Goal: Find specific page/section: Find specific page/section

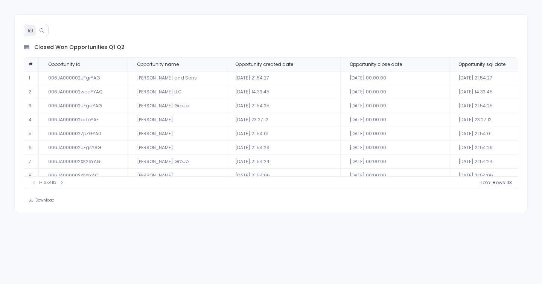
scroll to position [0, 119]
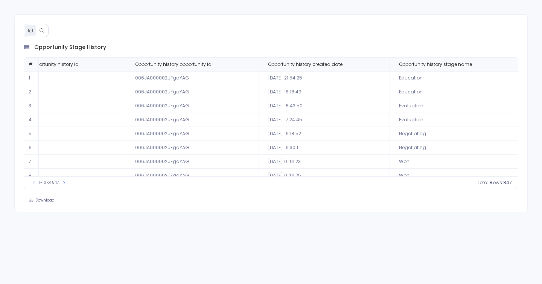
scroll to position [36, 62]
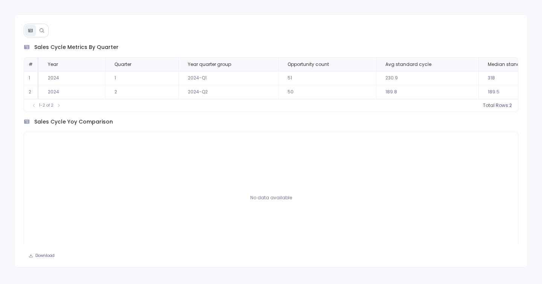
click at [41, 32] on icon at bounding box center [41, 30] width 5 height 5
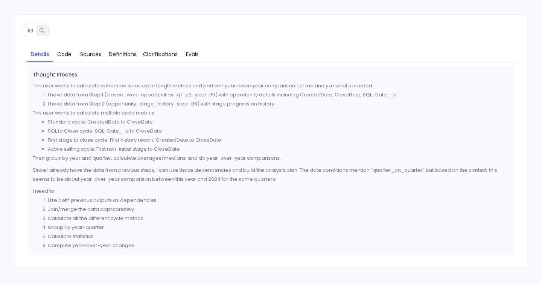
click at [125, 97] on li "I have data from Step 1 (closed_won_opportunities_q1_q2_step_05) with opportuni…" at bounding box center [279, 94] width 462 height 9
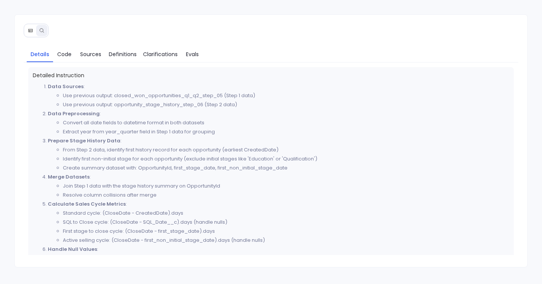
scroll to position [193, 0]
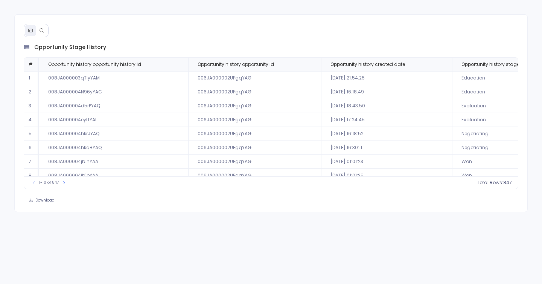
scroll to position [36, 62]
